Goal: Information Seeking & Learning: Check status

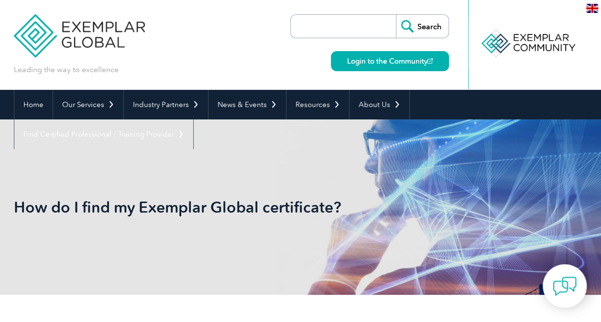
click at [341, 25] on input "search" at bounding box center [346, 26] width 100 height 23
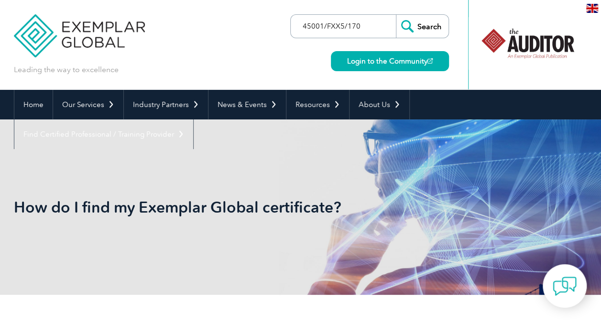
type input "45001/FXX5/170"
click at [431, 22] on input "Search" at bounding box center [422, 26] width 53 height 23
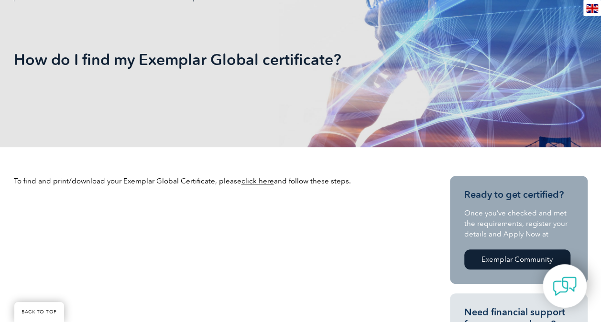
scroll to position [149, 0]
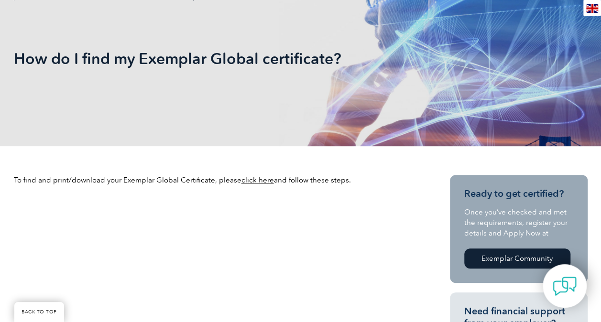
click at [257, 181] on link "click here" at bounding box center [258, 180] width 33 height 9
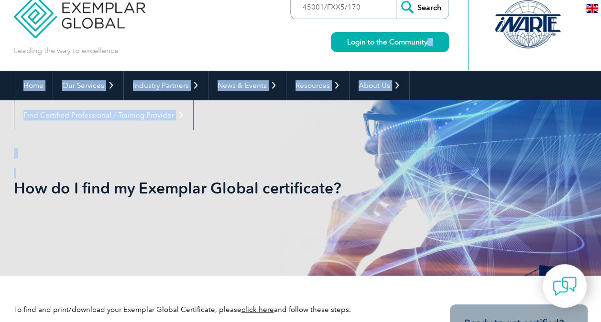
scroll to position [0, 0]
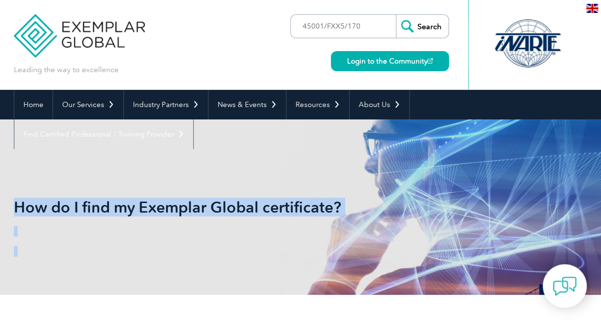
drag, startPoint x: 390, startPoint y: 168, endPoint x: 484, endPoint y: -28, distance: 217.3
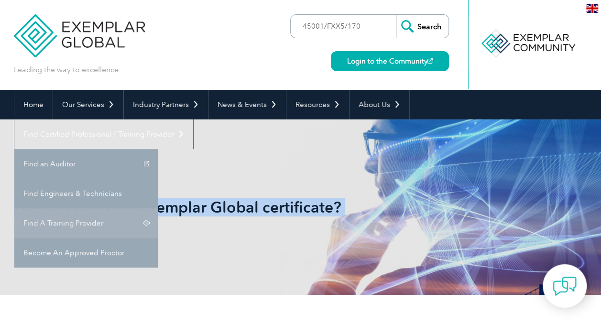
click at [158, 209] on link "Find A Training Provider" at bounding box center [85, 224] width 143 height 30
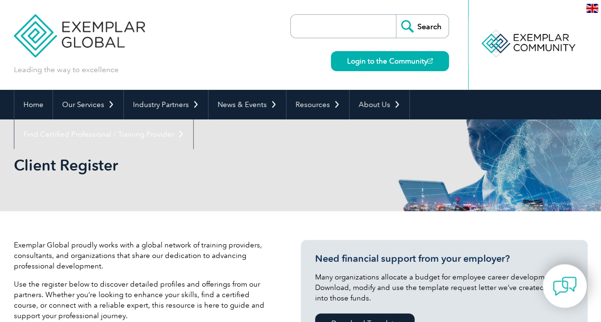
click at [348, 23] on input "search" at bounding box center [346, 26] width 100 height 23
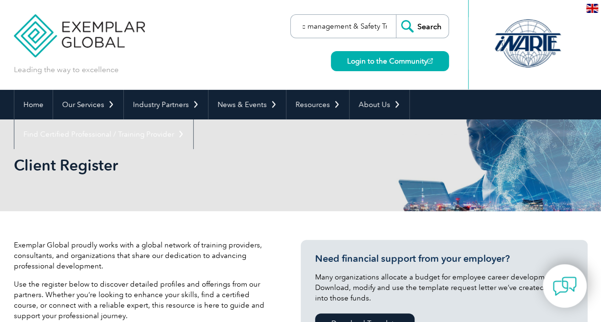
scroll to position [0, 13]
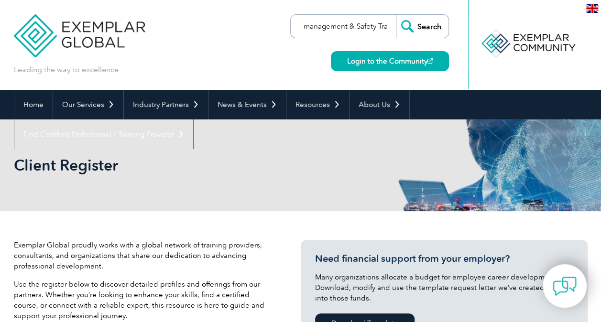
type input "tmc management & Safety Tra"
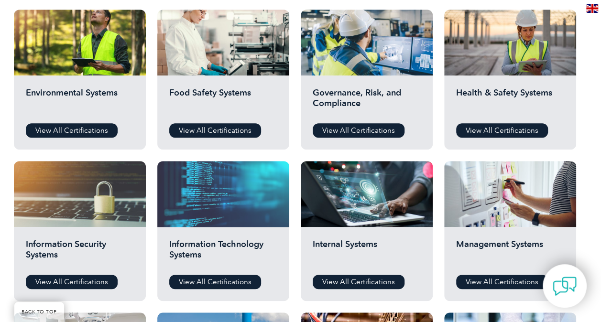
scroll to position [354, 0]
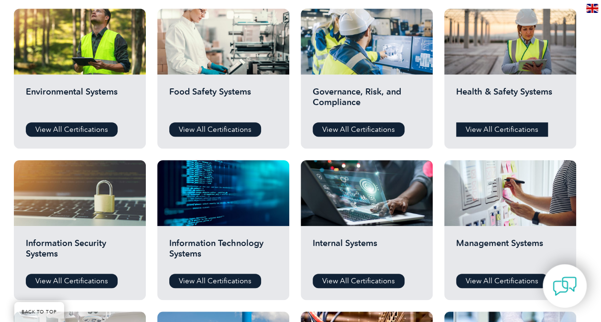
click at [495, 129] on link "View All Certifications" at bounding box center [502, 129] width 92 height 14
